Goal: Find specific page/section: Find specific page/section

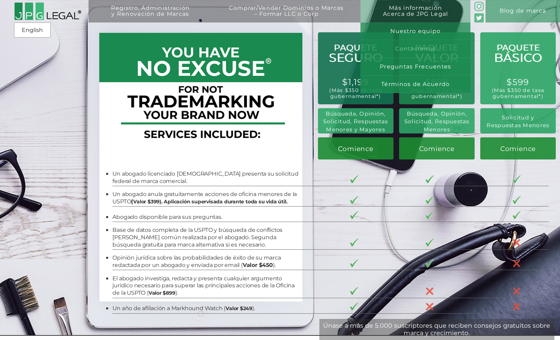
click at [417, 47] on link "Contáctenos" at bounding box center [415, 49] width 110 height 18
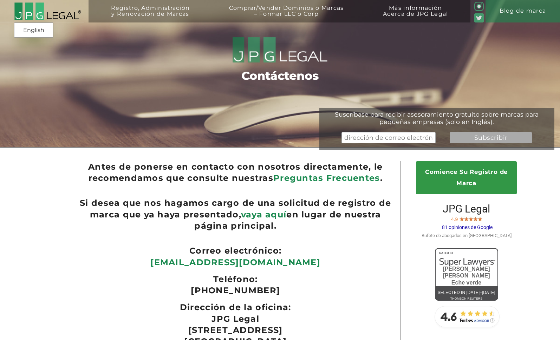
click at [59, 14] on img at bounding box center [47, 11] width 67 height 18
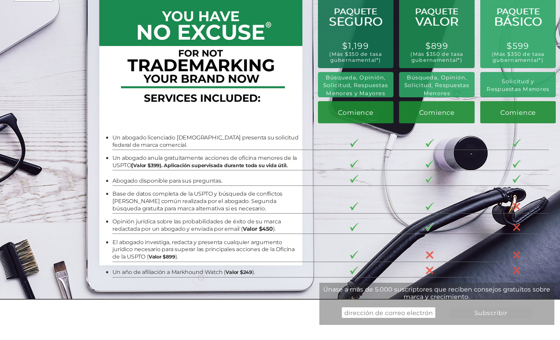
scroll to position [37, 0]
drag, startPoint x: 173, startPoint y: 273, endPoint x: 222, endPoint y: 273, distance: 49.2
click at [222, 273] on span "Un año de afiliación a Markhound Watch ( Valor $249 )." at bounding box center [183, 271] width 142 height 7
copy span "Markhound Watch"
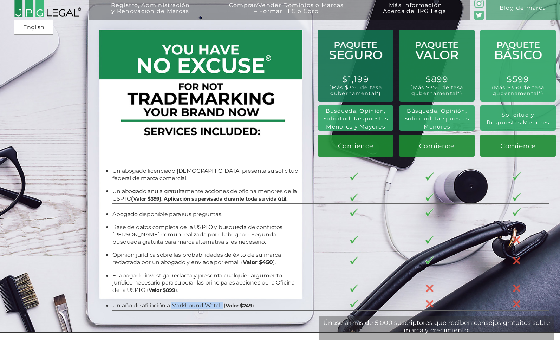
scroll to position [0, 0]
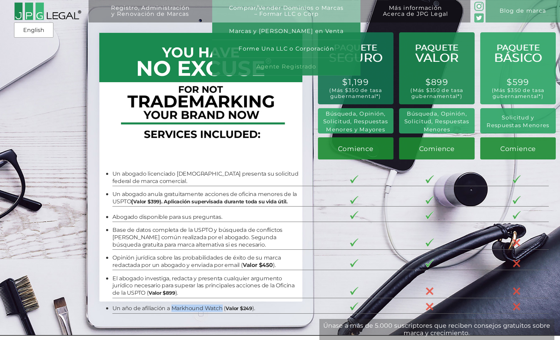
click at [289, 70] on link "Agente Registrado" at bounding box center [286, 67] width 148 height 18
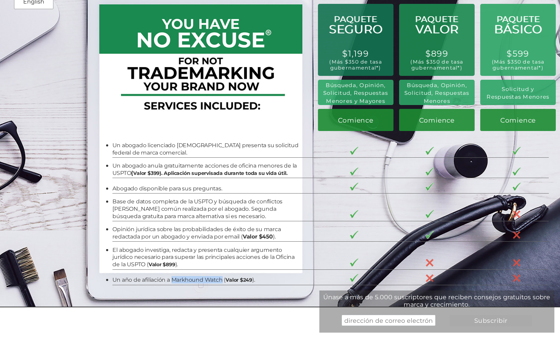
scroll to position [27, 0]
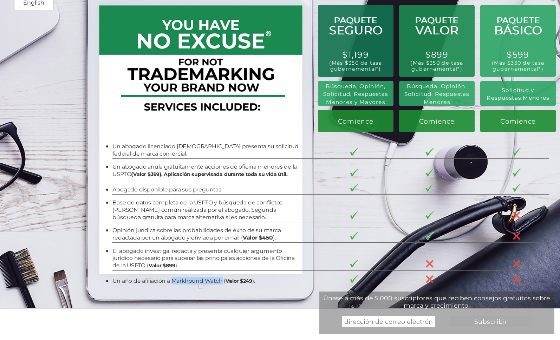
click at [219, 280] on span "Un año de afiliación a Markhound Watch ( Valor $249 )." at bounding box center [183, 281] width 142 height 7
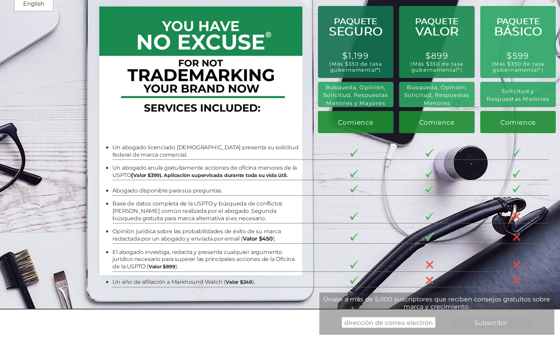
scroll to position [0, 0]
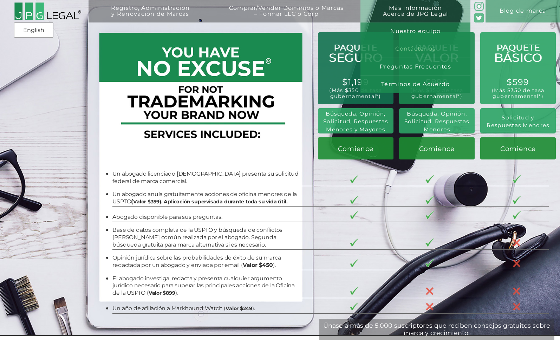
click at [421, 50] on link "Contáctenos" at bounding box center [415, 49] width 110 height 18
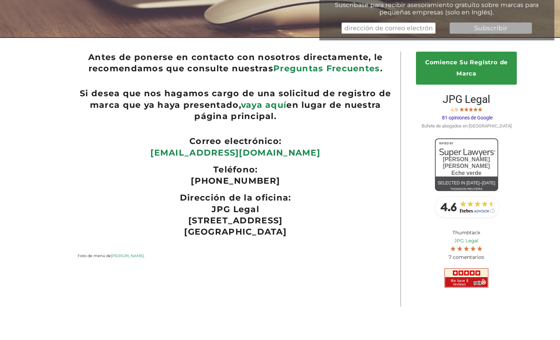
scroll to position [104, 0]
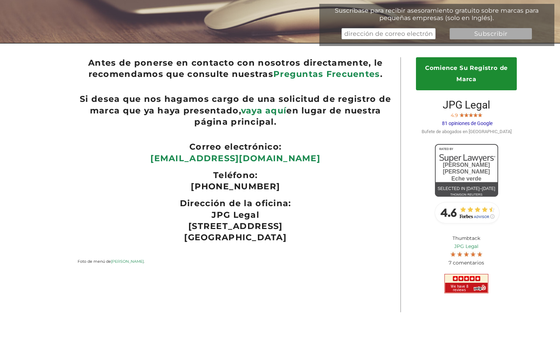
click at [458, 84] on link "Comience Su Registro de Marca" at bounding box center [466, 73] width 101 height 33
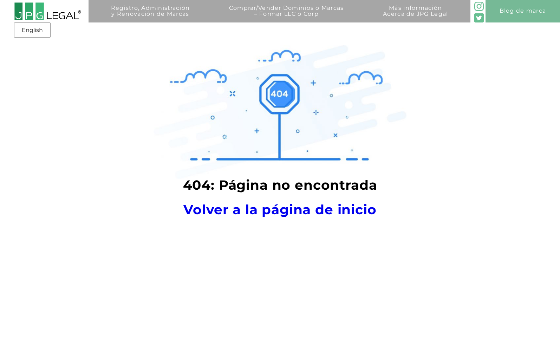
click at [45, 12] on img at bounding box center [47, 11] width 67 height 18
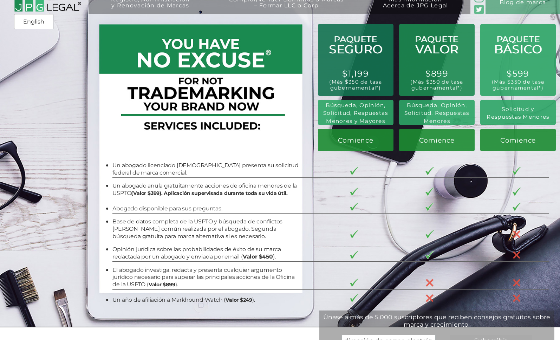
scroll to position [9, 0]
